Goal: Navigation & Orientation: Find specific page/section

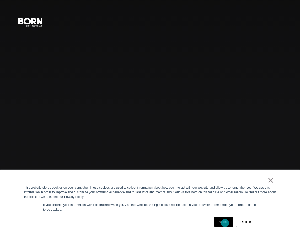
click at [225, 223] on link "Accept" at bounding box center [223, 221] width 19 height 10
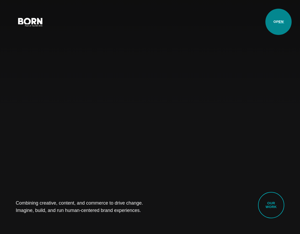
click at [279, 22] on button "Primary Menu" at bounding box center [281, 21] width 13 height 11
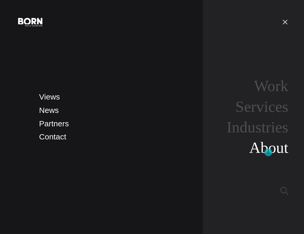
click at [268, 152] on link "About" at bounding box center [268, 147] width 39 height 17
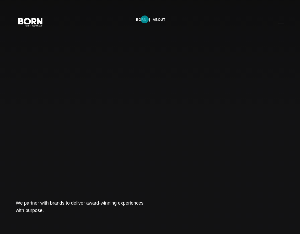
click at [145, 19] on link "BORN" at bounding box center [141, 20] width 10 height 8
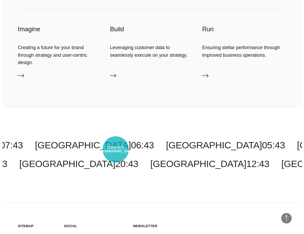
scroll to position [1440, 0]
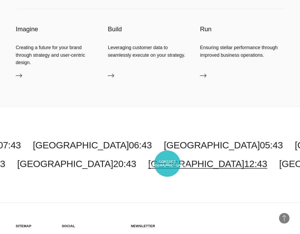
click at [167, 163] on link "[GEOGRAPHIC_DATA] 12:43" at bounding box center [207, 163] width 119 height 10
select select "******"
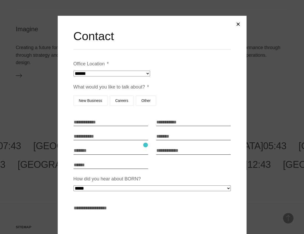
scroll to position [0, 0]
